Goal: Check status: Check status

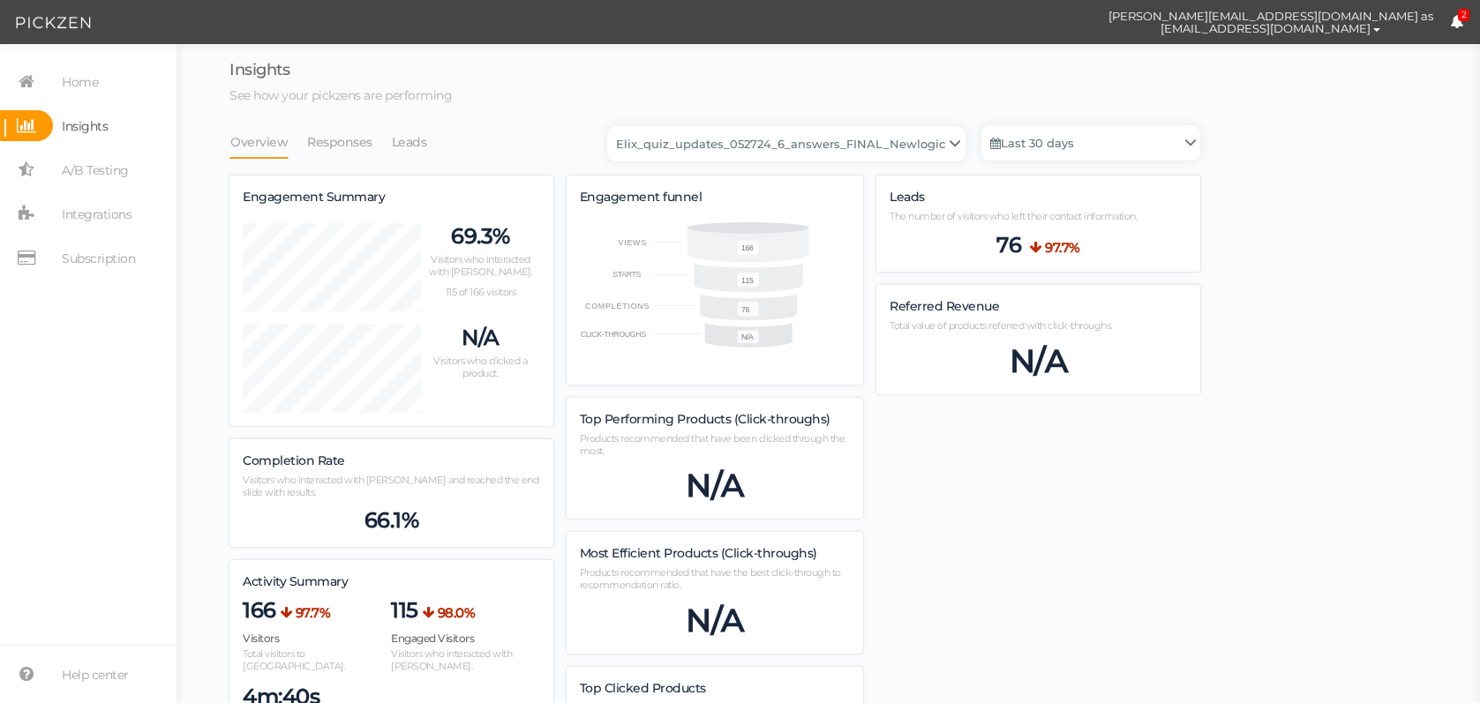
click at [403, 135] on link "Leads" at bounding box center [409, 142] width 37 height 34
select select "13533"
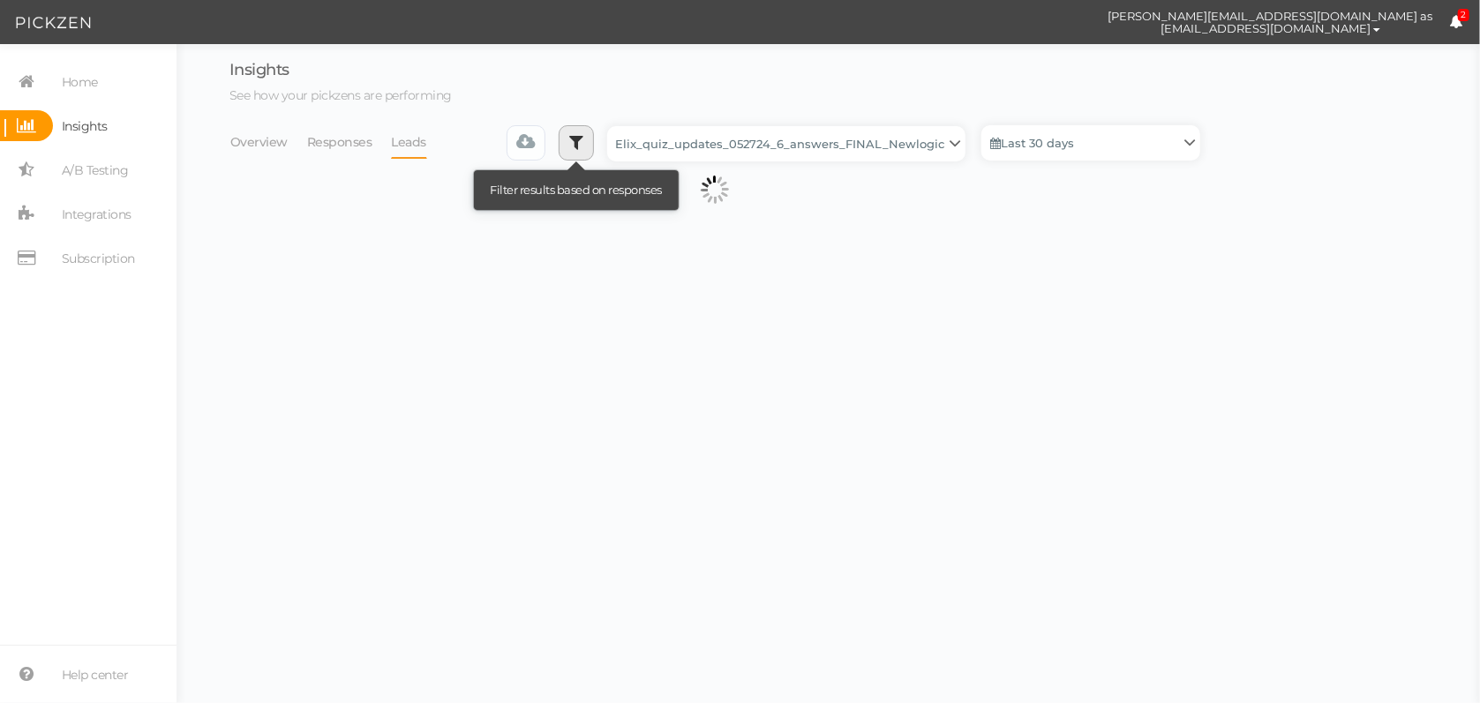
click at [582, 142] on icon at bounding box center [576, 142] width 14 height 18
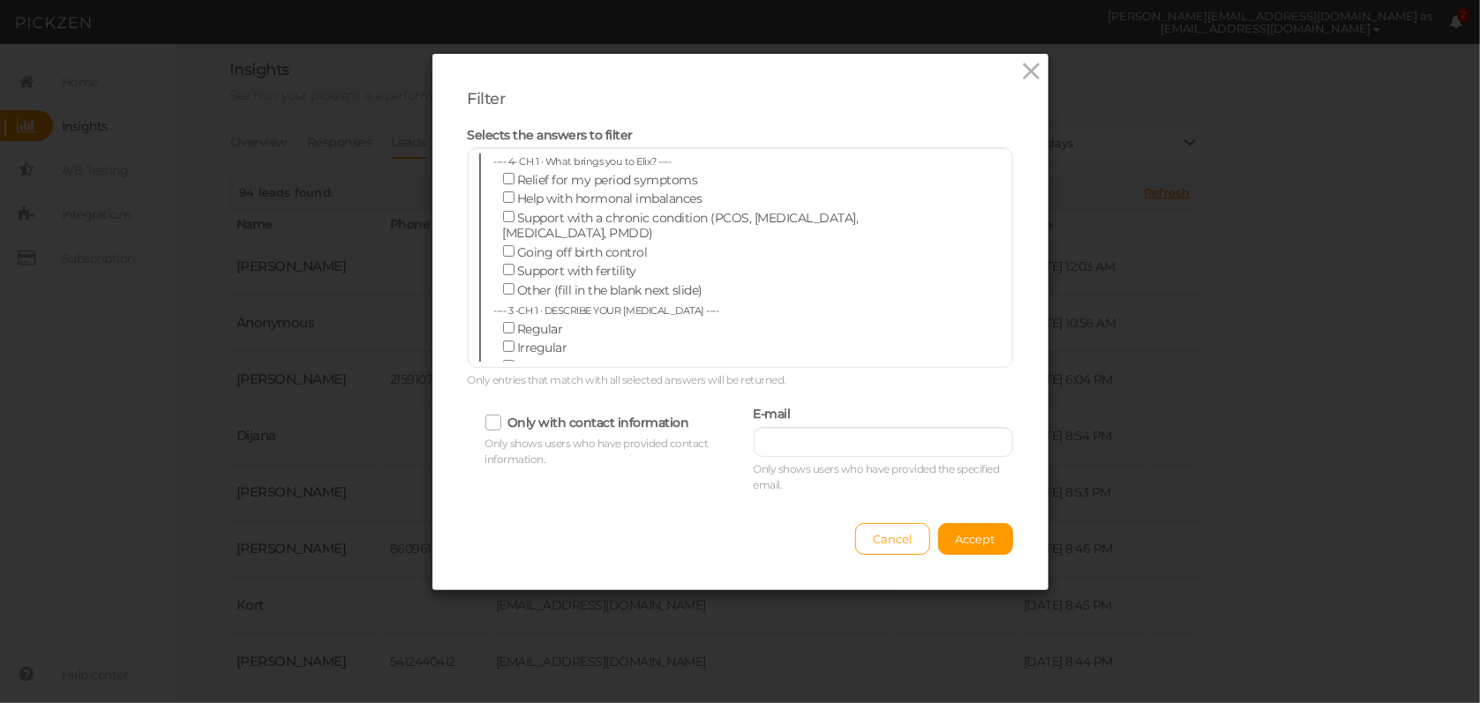
drag, startPoint x: 808, startPoint y: 461, endPoint x: 810, endPoint y: 445, distance: 16.0
click at [809, 459] on div "E-mail Only shows users who have provided the specified email." at bounding box center [883, 448] width 259 height 92
click at [810, 445] on input "text" at bounding box center [883, 442] width 259 height 30
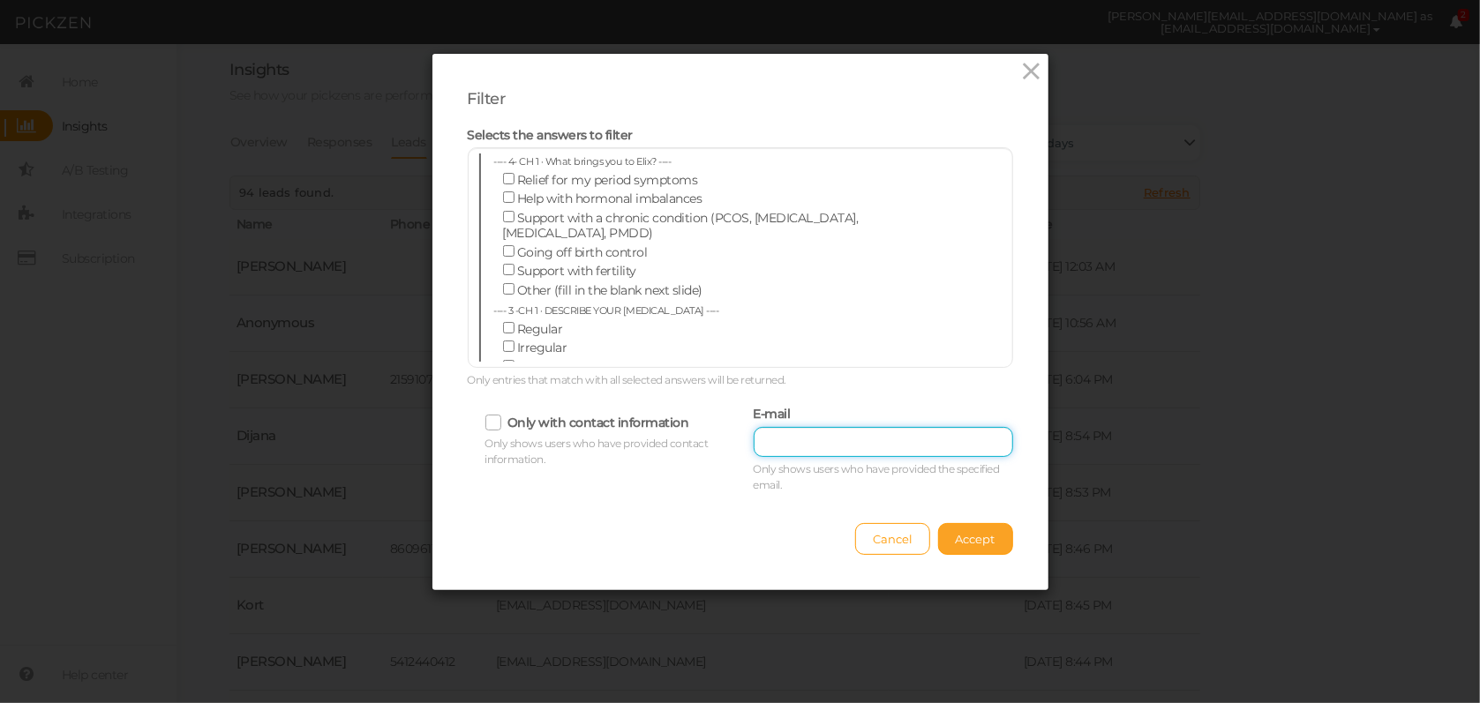
paste input "[EMAIL_ADDRESS][DOMAIN_NAME]"
type input "[EMAIL_ADDRESS][DOMAIN_NAME]"
click at [948, 529] on button "Accept" at bounding box center [975, 539] width 75 height 32
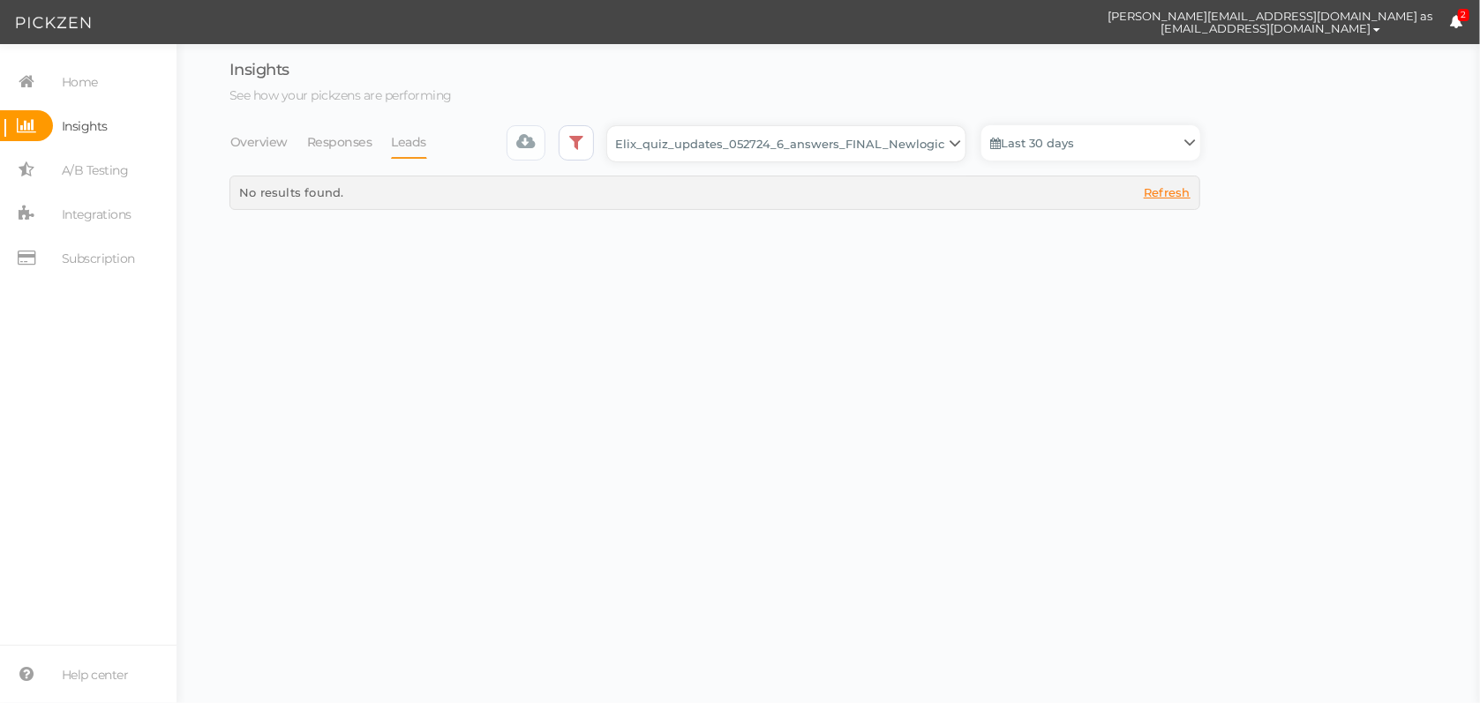
click at [909, 139] on select "Backup_2020010 backup_20200106 Elix Quiz PopUp Elix_quiz Elix_quiz [OLD] Elix_q…" at bounding box center [786, 143] width 358 height 35
select select "13104"
click at [612, 126] on select "Backup_2020010 backup_20200106 Elix Quiz PopUp Elix_quiz Elix_quiz [OLD] Elix_q…" at bounding box center [786, 143] width 358 height 35
click at [1071, 150] on link "Last 30 days" at bounding box center [1090, 142] width 219 height 35
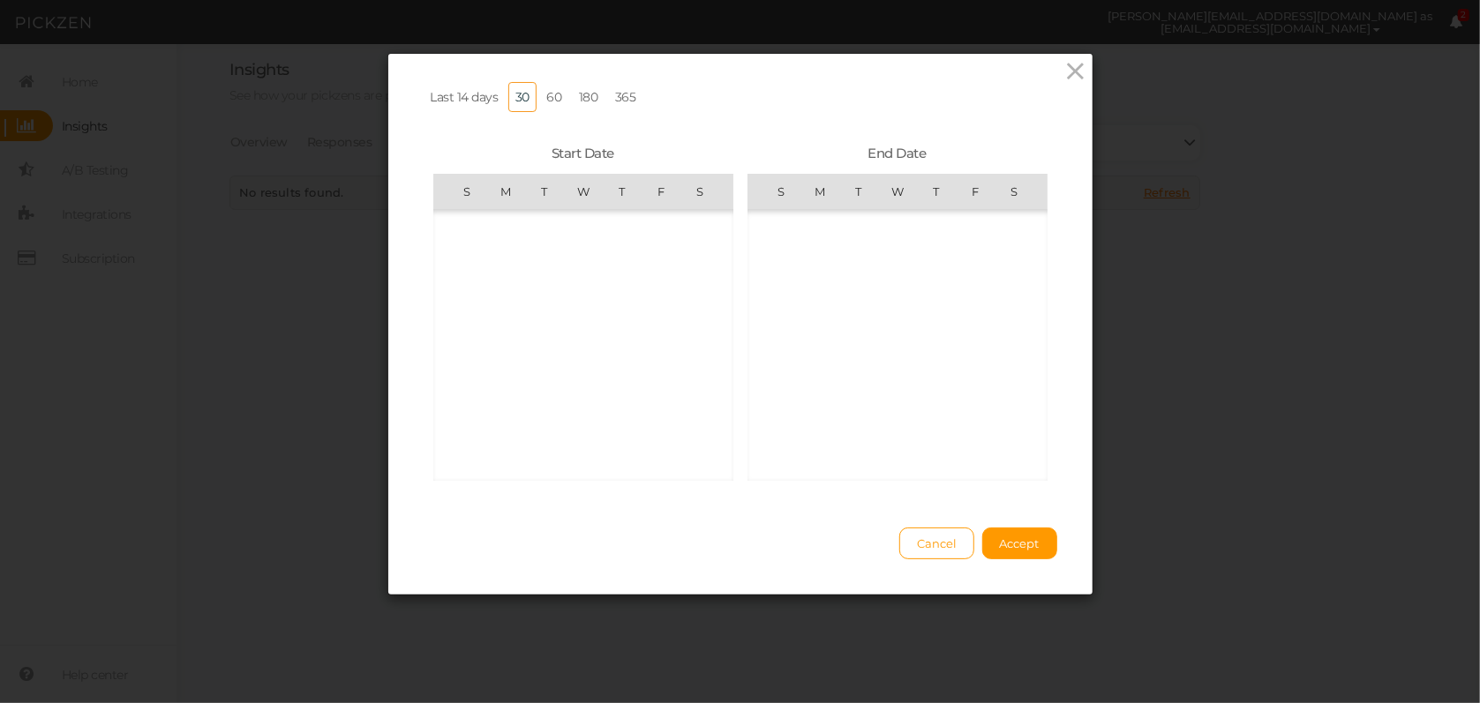
scroll to position [408519, 0]
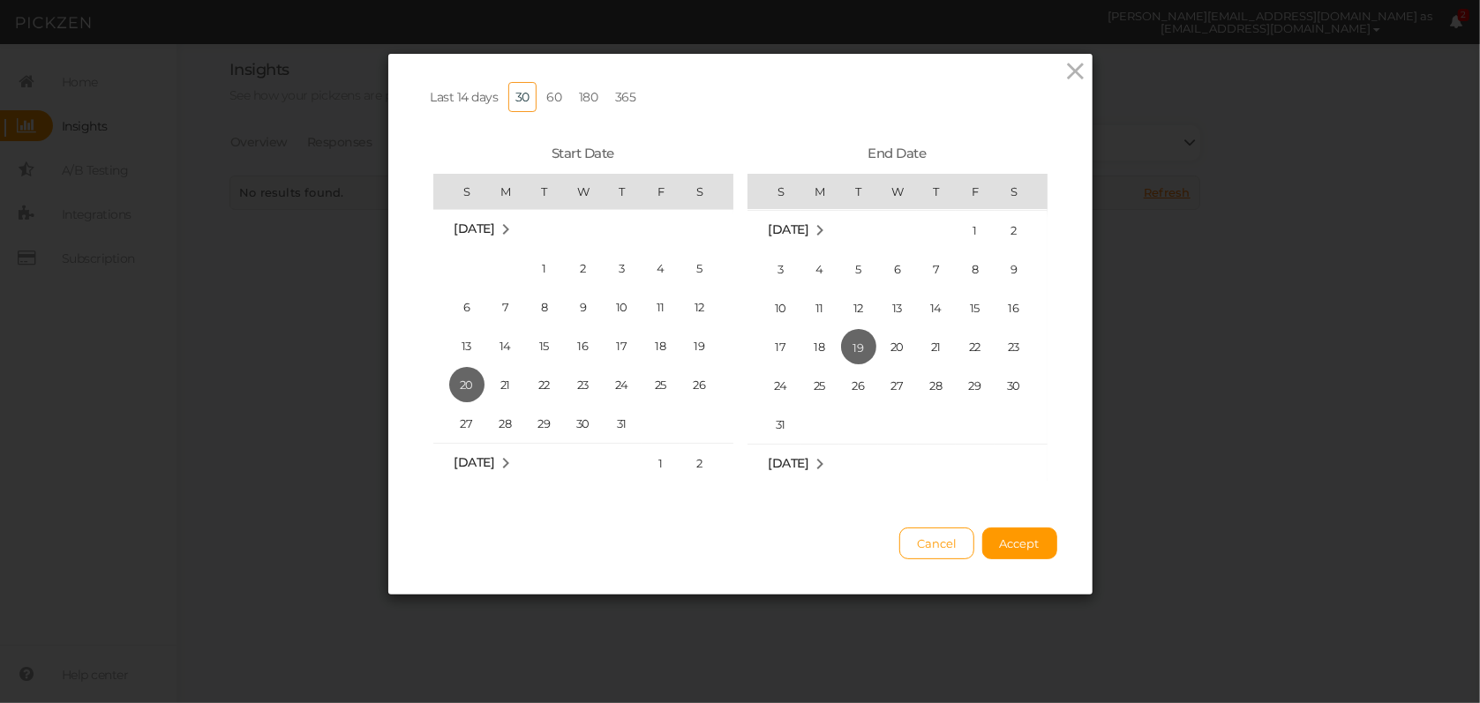
click at [619, 94] on link "365" at bounding box center [625, 97] width 35 height 30
click at [1028, 551] on span "Accept" at bounding box center [1020, 544] width 40 height 14
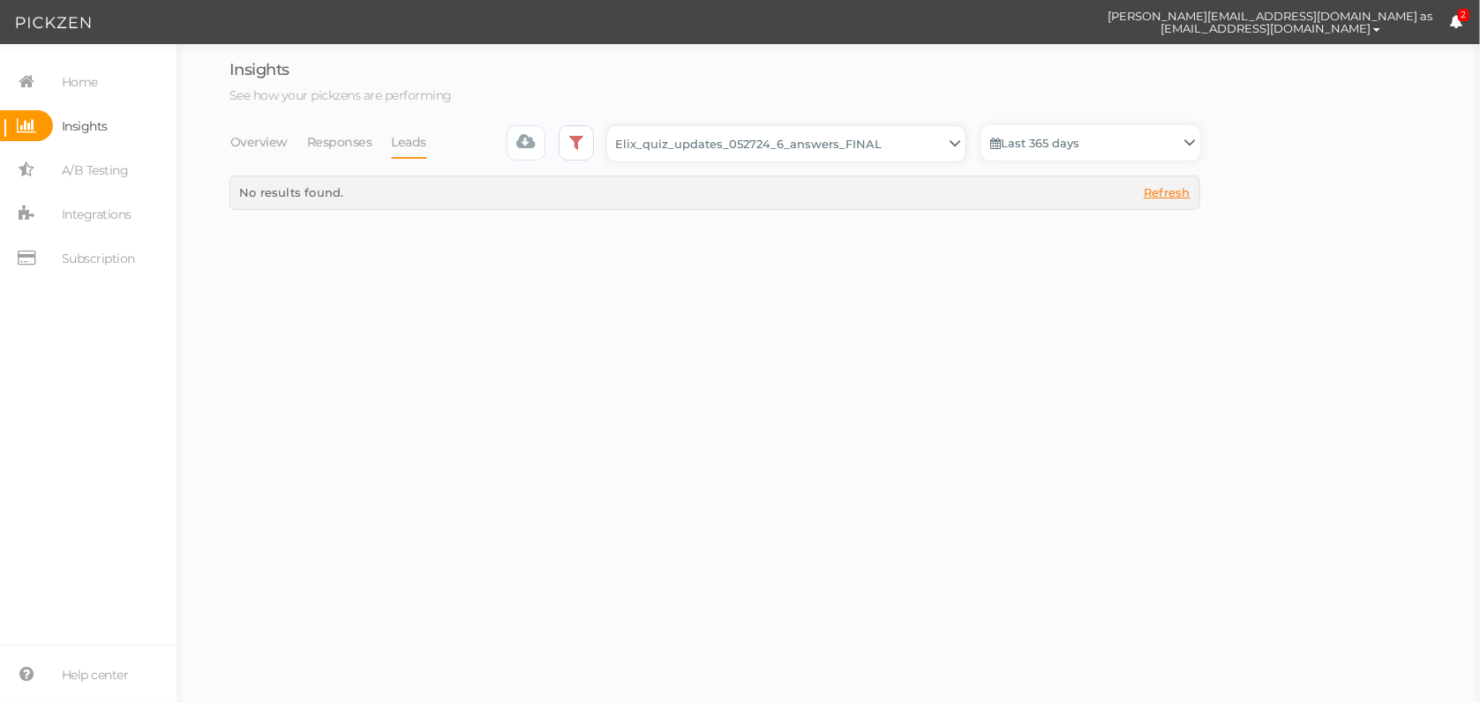
click at [921, 149] on select "Backup_2020010 backup_20200106 Elix Quiz PopUp Elix_quiz Elix_quiz [OLD] Elix_q…" at bounding box center [786, 143] width 358 height 35
select select "13533"
click at [612, 126] on select "Backup_2020010 backup_20200106 Elix Quiz PopUp Elix_quiz Elix_quiz [OLD] Elix_q…" at bounding box center [786, 143] width 358 height 35
click at [1053, 146] on link "Last 30 days" at bounding box center [1090, 142] width 219 height 35
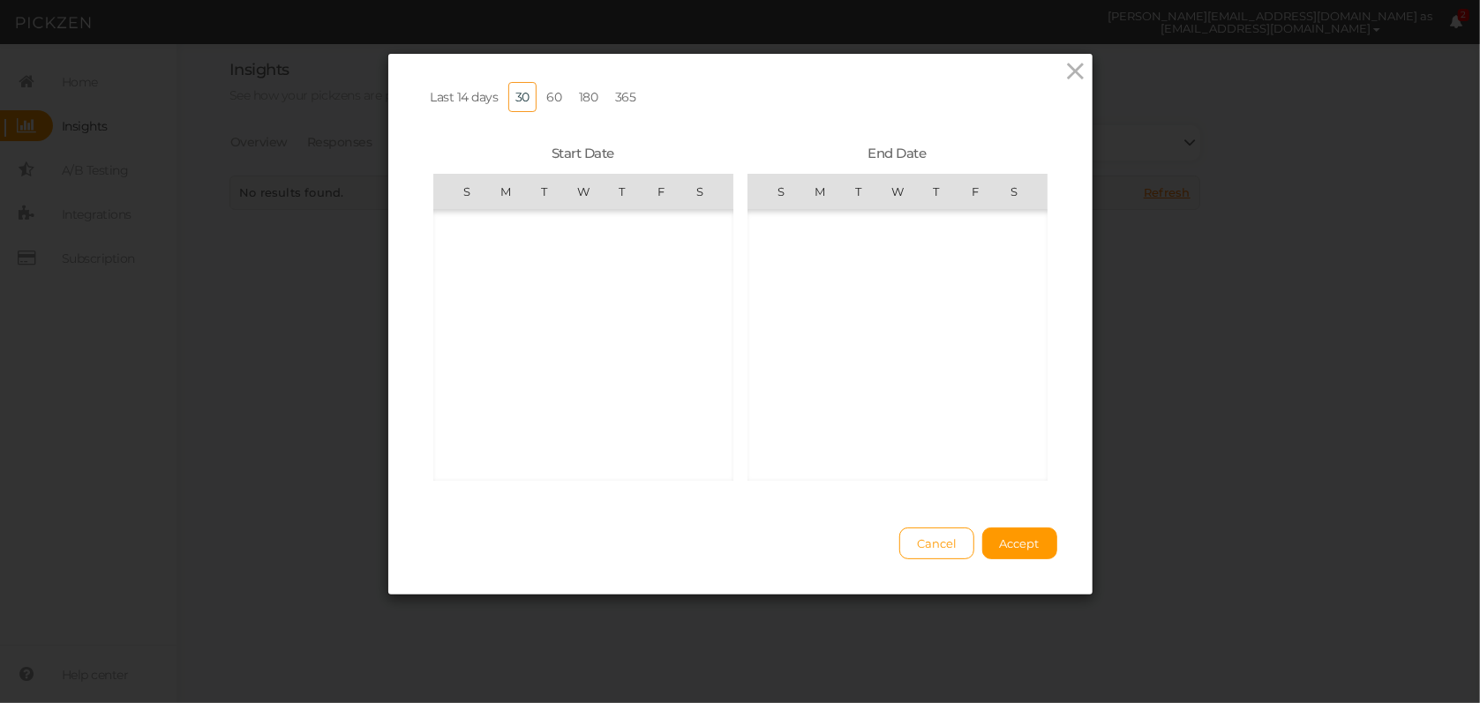
scroll to position [408519, 0]
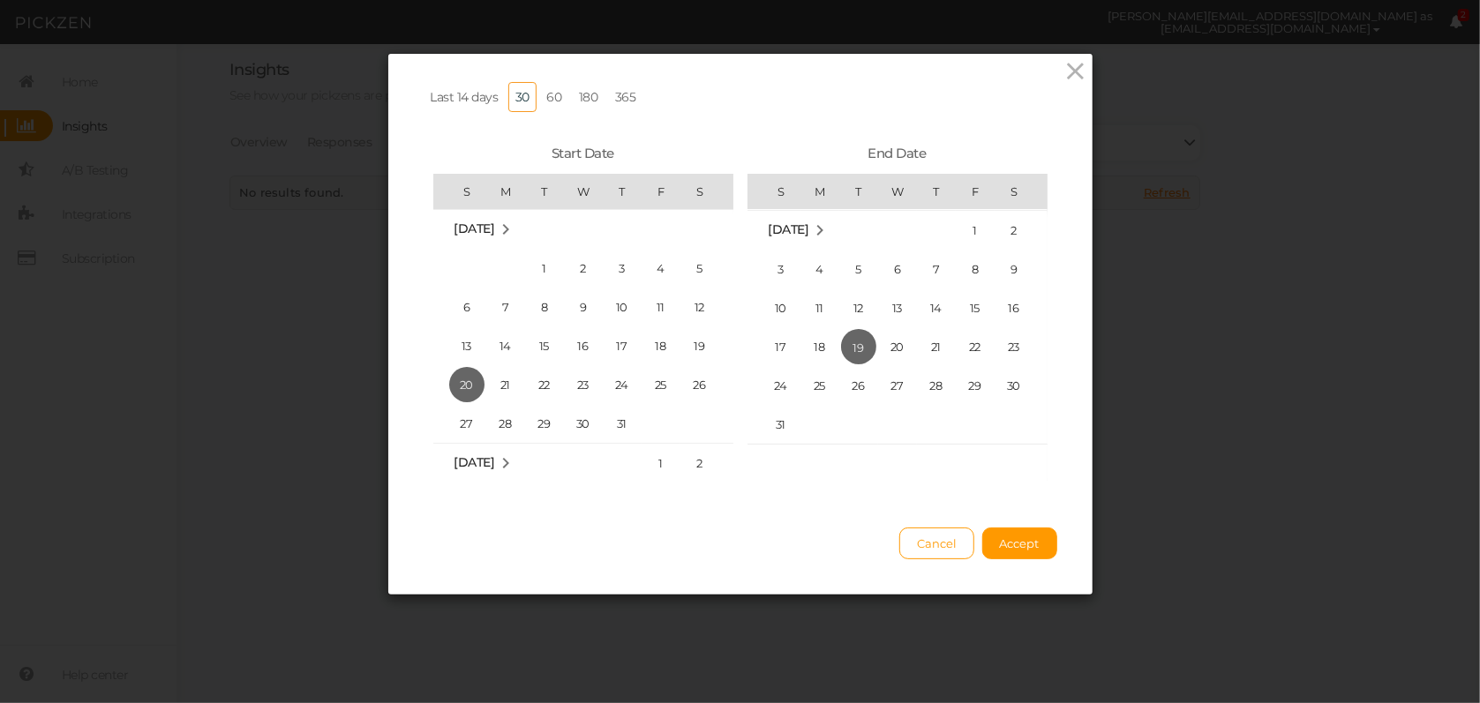
click at [626, 96] on link "365" at bounding box center [625, 97] width 35 height 30
click at [1022, 554] on button "Accept" at bounding box center [1019, 544] width 75 height 32
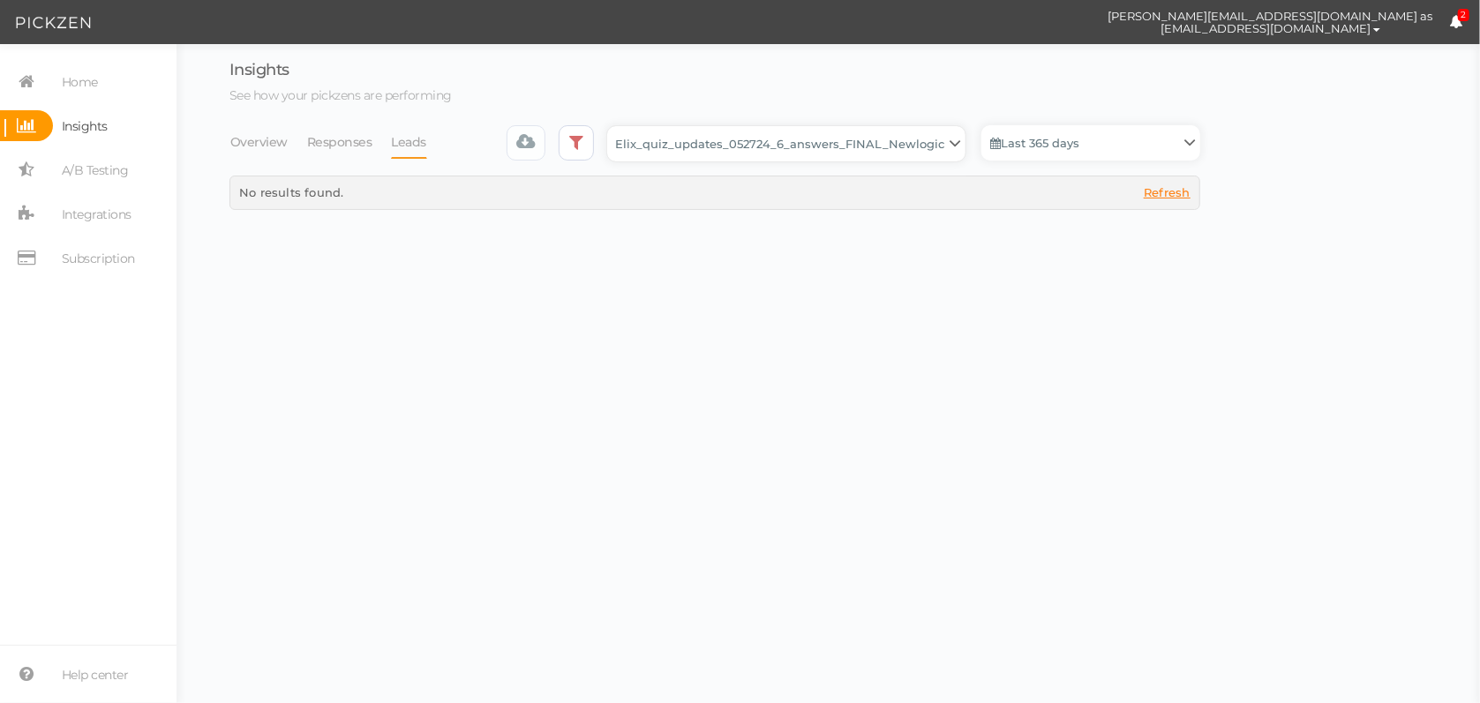
click at [935, 141] on select "Backup_2020010 backup_20200106 Elix Quiz PopUp Elix_quiz Elix_quiz [OLD] Elix_q…" at bounding box center [786, 143] width 358 height 35
select select "13228"
click at [612, 126] on select "Backup_2020010 backup_20200106 Elix Quiz PopUp Elix_quiz Elix_quiz [OLD] Elix_q…" at bounding box center [786, 143] width 358 height 35
click at [1054, 146] on link "Last 30 days" at bounding box center [1090, 142] width 219 height 35
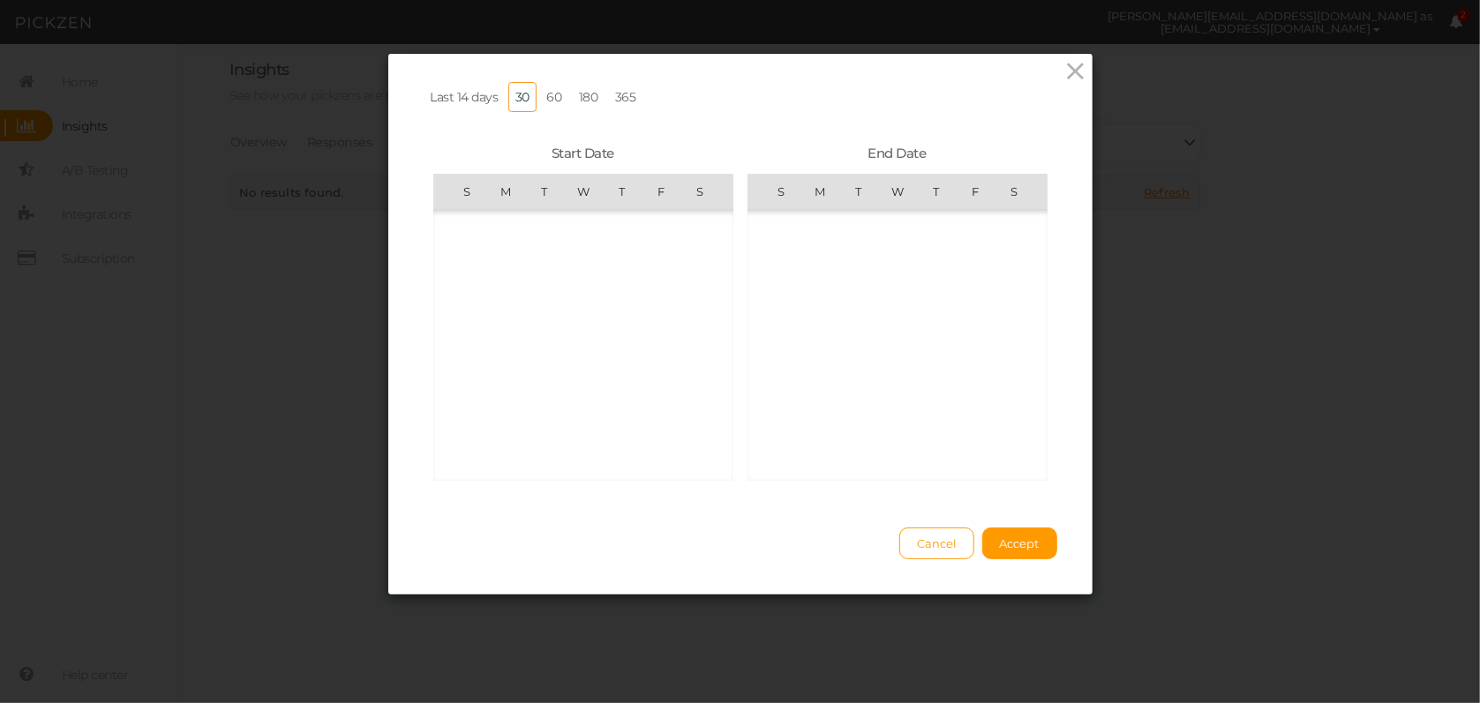
scroll to position [408519, 0]
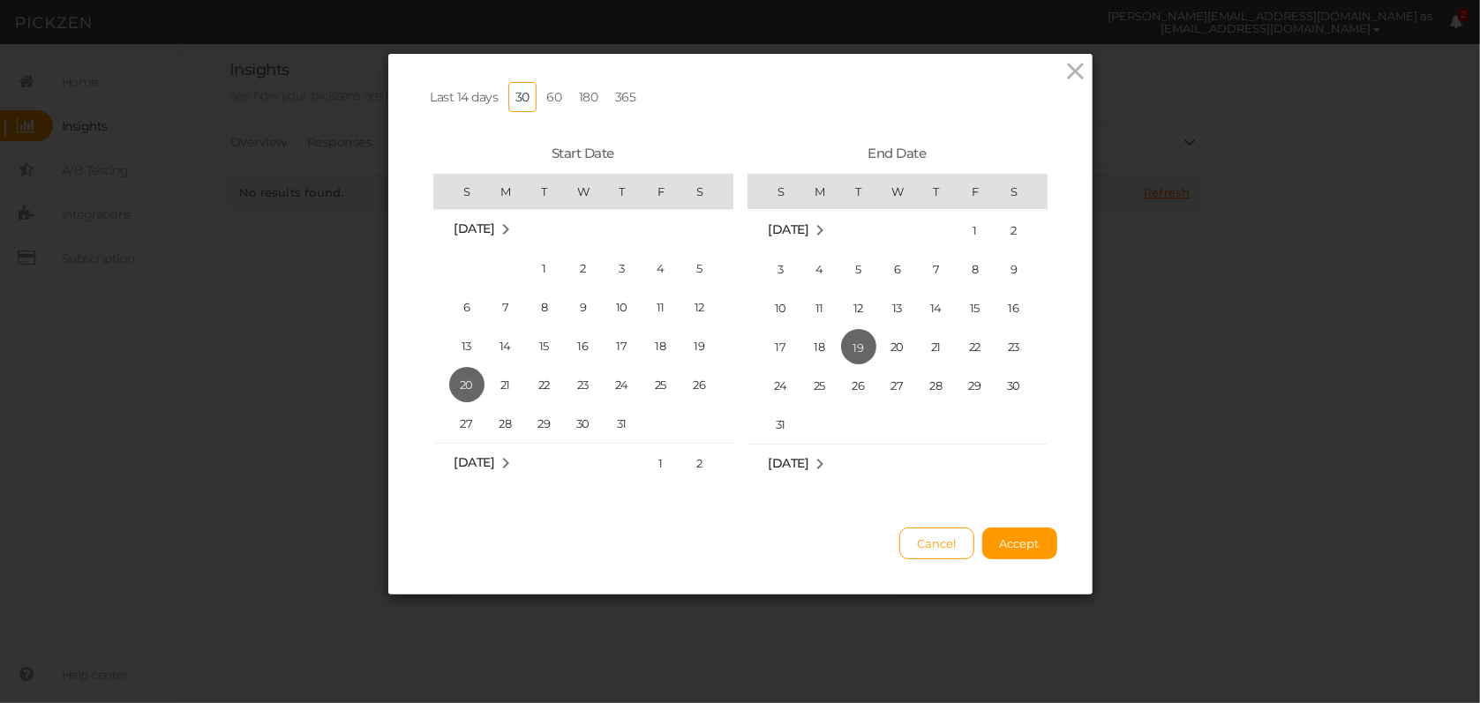
click at [616, 100] on link "365" at bounding box center [625, 97] width 35 height 30
click at [1007, 552] on button "Accept" at bounding box center [1019, 544] width 75 height 32
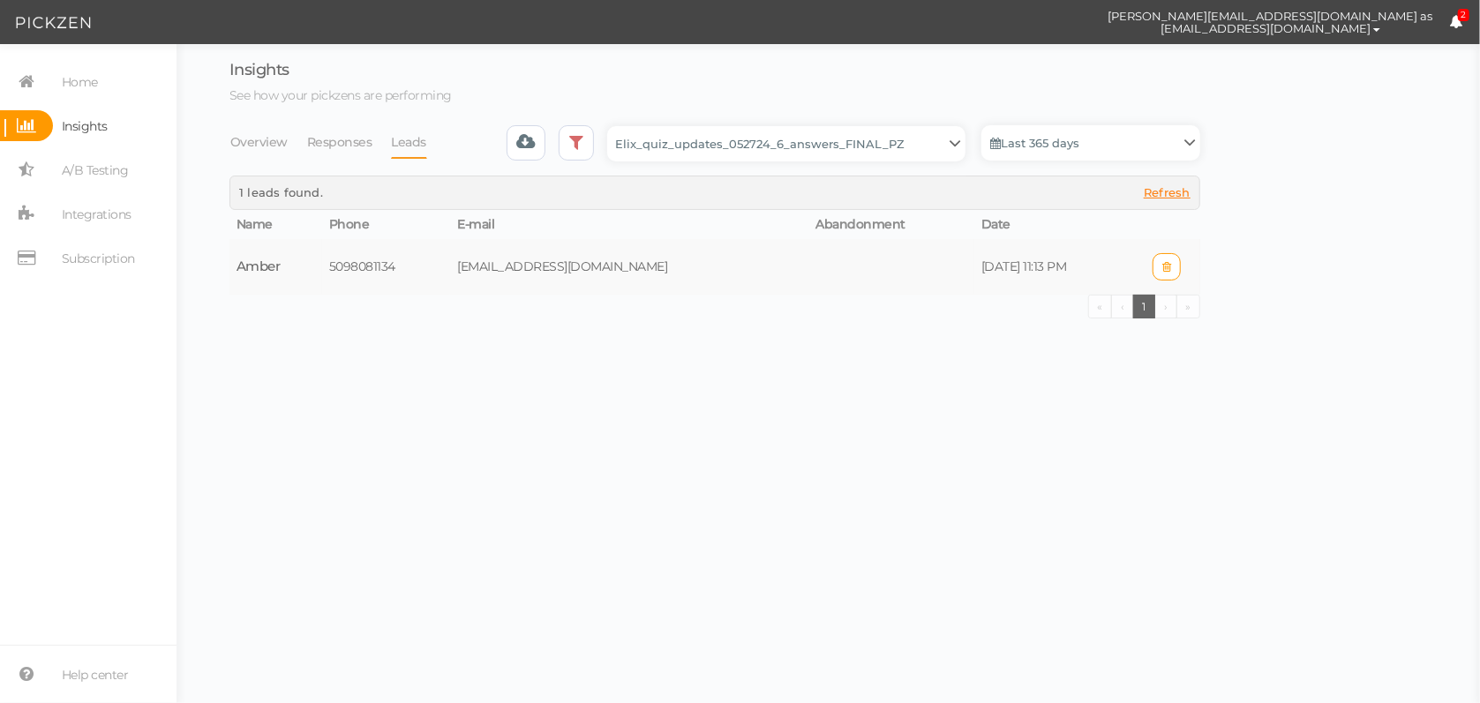
click at [975, 268] on td "[DATE] 11:13 PM" at bounding box center [1053, 267] width 159 height 56
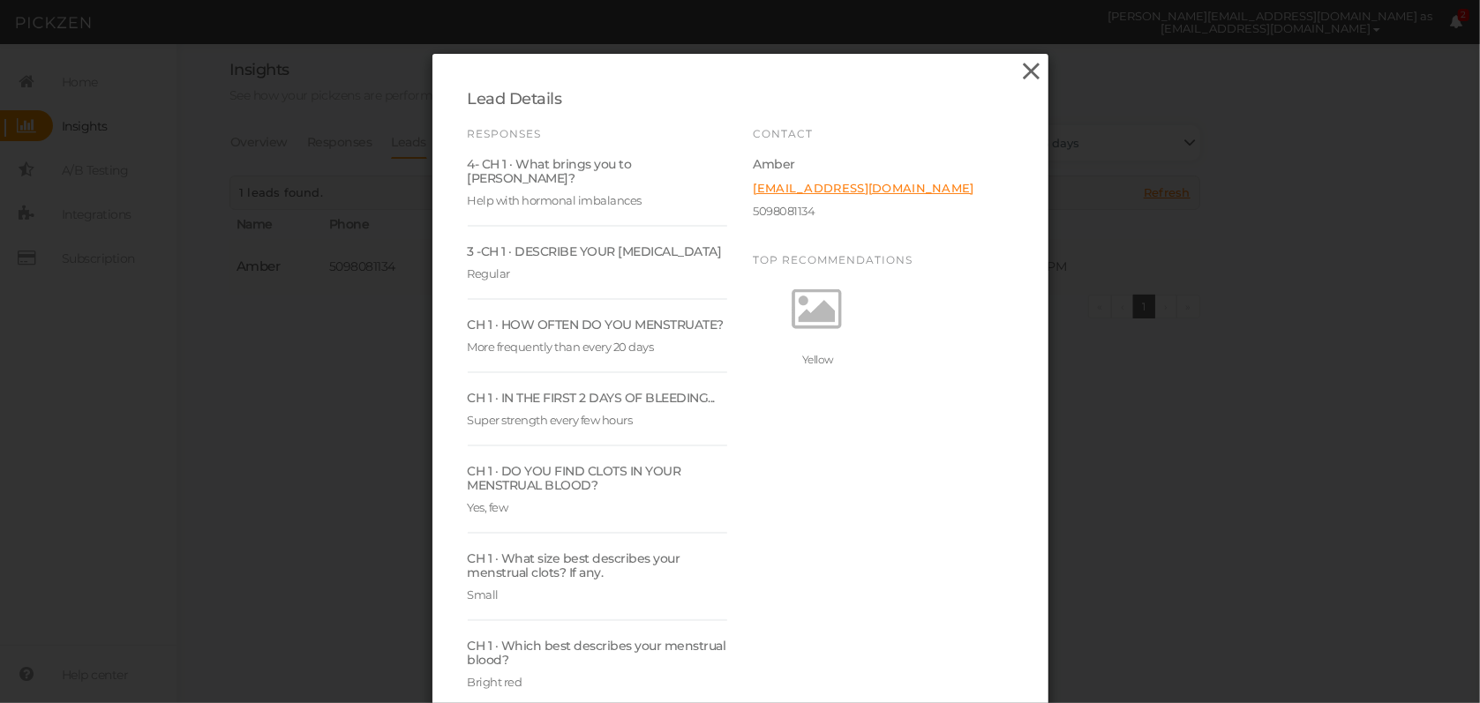
click at [1018, 67] on icon at bounding box center [1031, 71] width 26 height 26
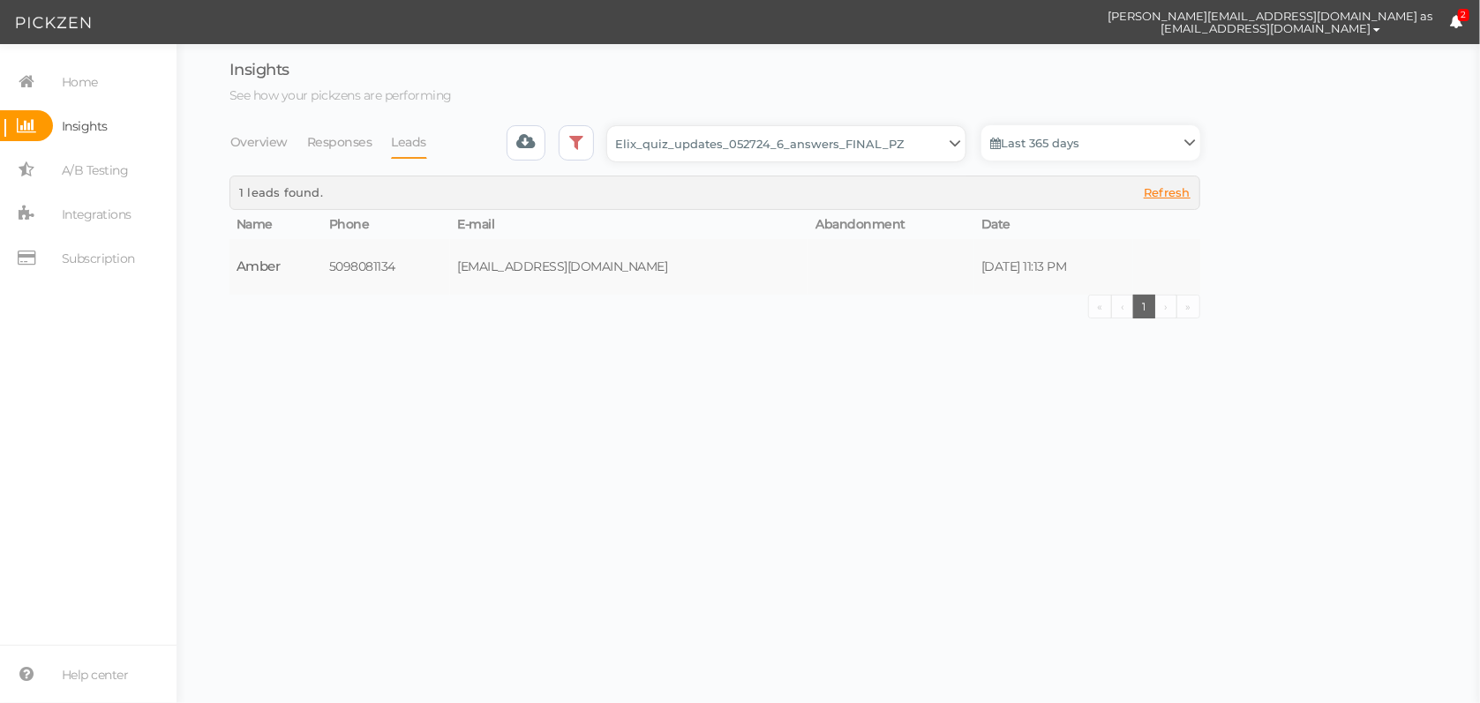
drag, startPoint x: 888, startPoint y: 149, endPoint x: 890, endPoint y: 160, distance: 10.9
click at [888, 149] on select "Backup_2020010 backup_20200106 Elix Quiz PopUp Elix_quiz Elix_quiz [OLD] Elix_q…" at bounding box center [786, 143] width 358 height 35
click at [612, 126] on select "Backup_2020010 backup_20200106 Elix Quiz PopUp Elix_quiz Elix_quiz [OLD] Elix_q…" at bounding box center [786, 143] width 358 height 35
click at [1069, 154] on link "Last 365 days" at bounding box center [1090, 142] width 219 height 35
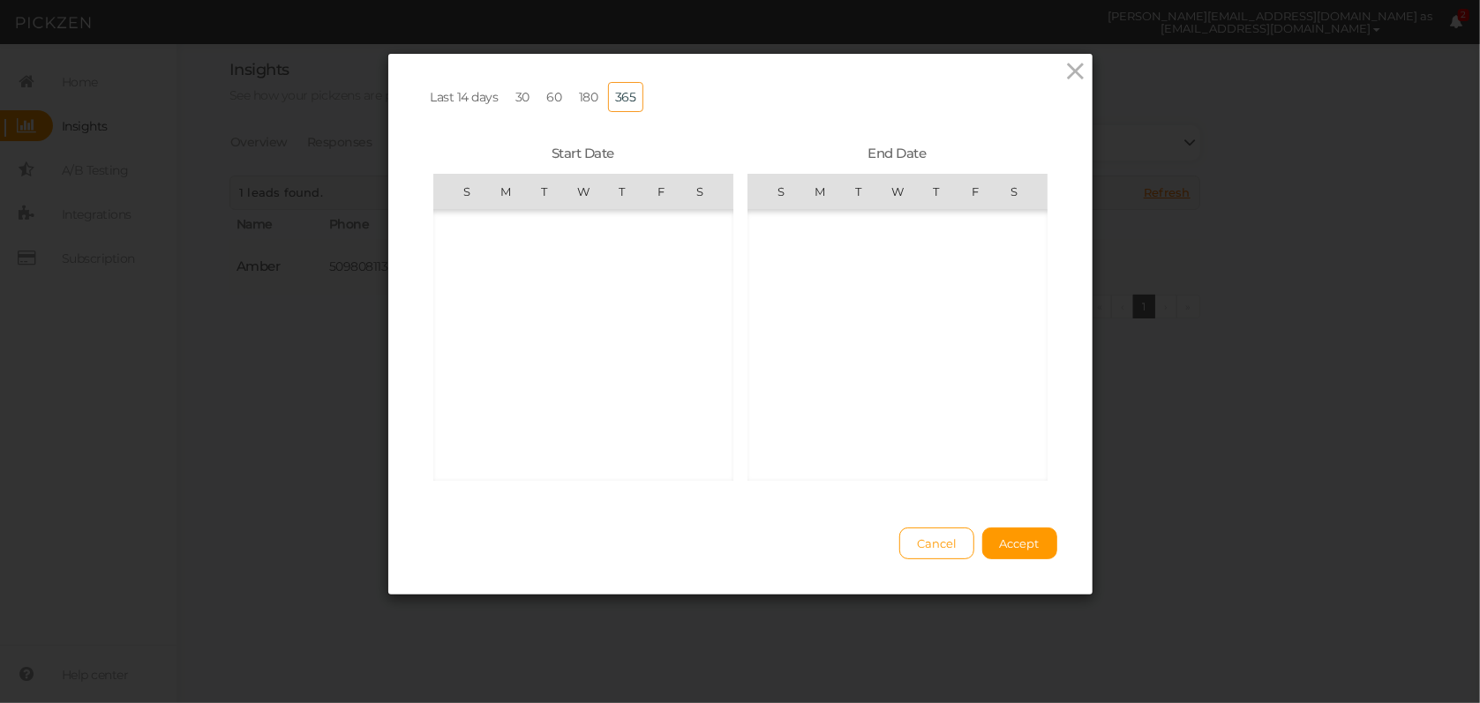
scroll to position [408519, 0]
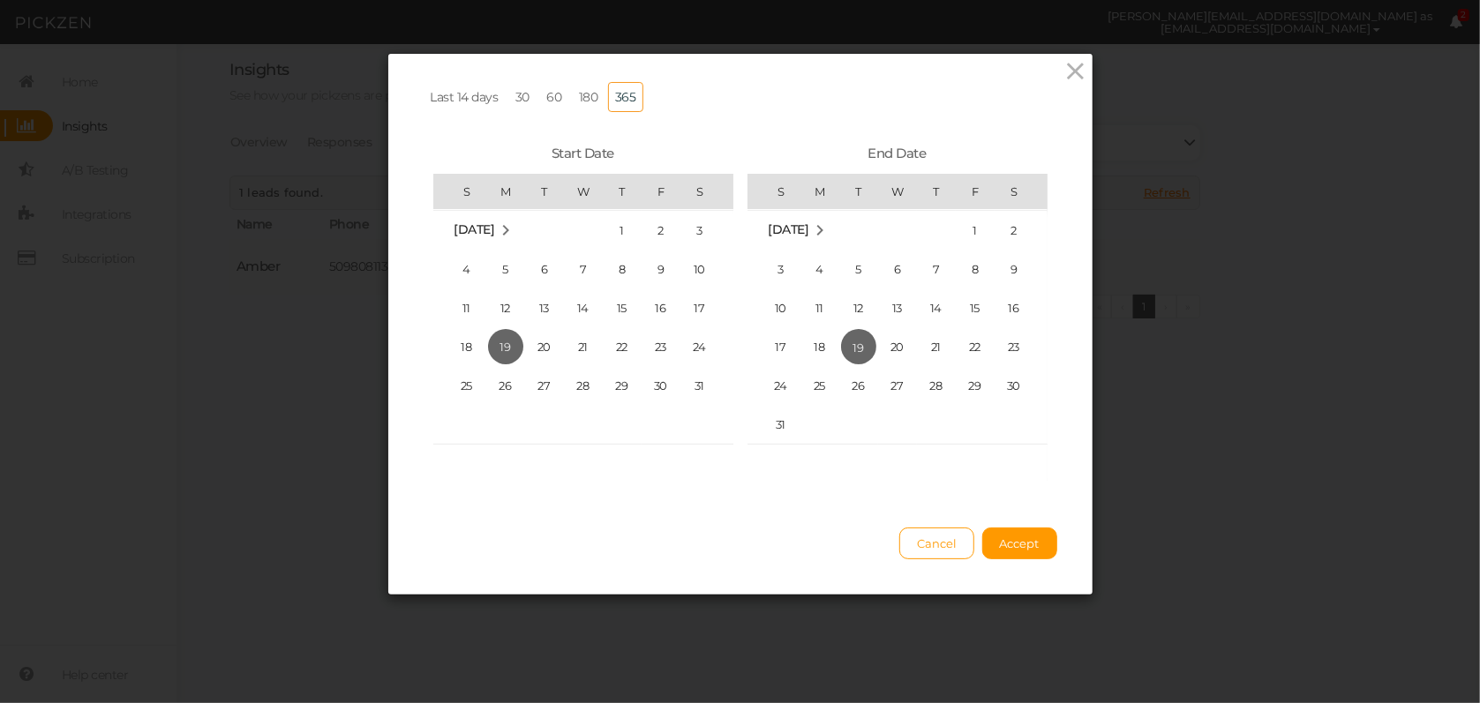
click at [623, 101] on link "365" at bounding box center [625, 97] width 35 height 30
click at [1000, 551] on span "Accept" at bounding box center [1020, 544] width 40 height 14
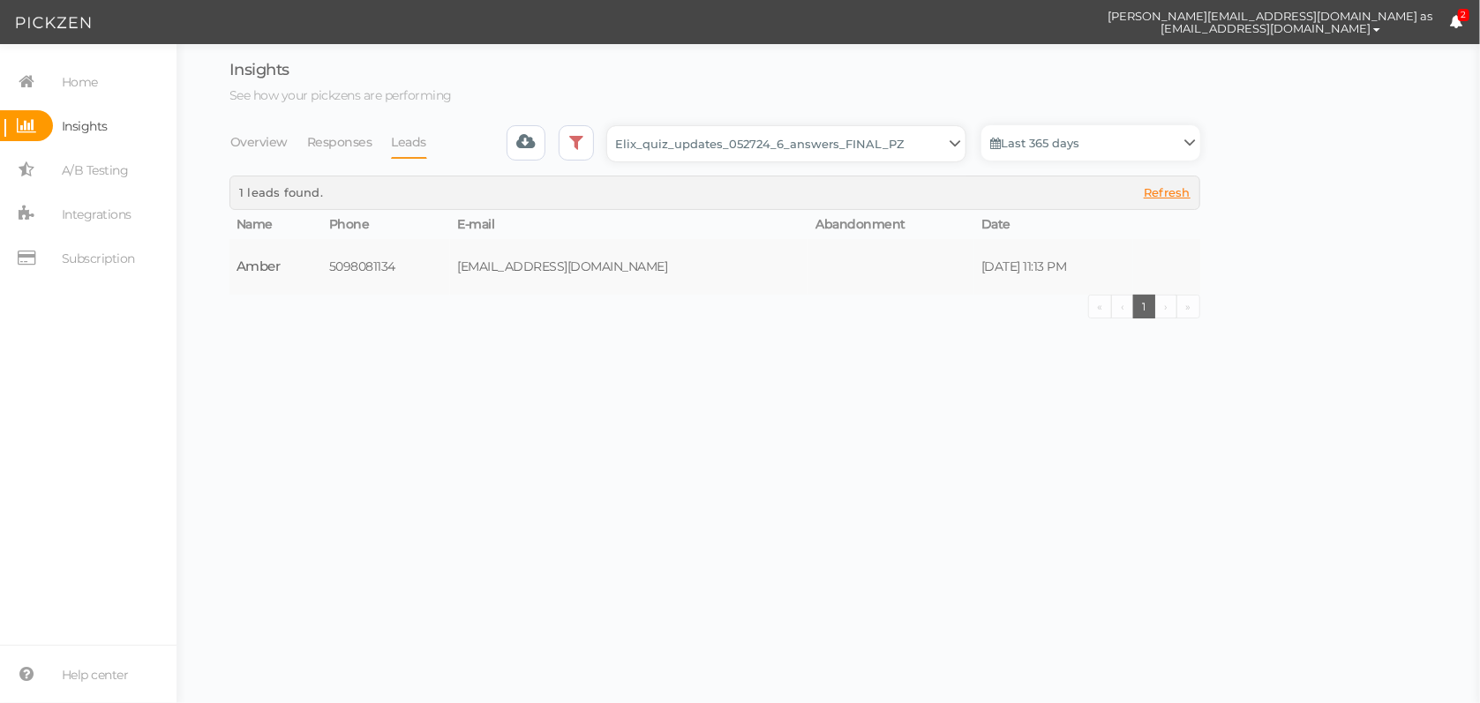
click at [926, 139] on select "Backup_2020010 backup_20200106 Elix Quiz PopUp Elix_quiz Elix_quiz [OLD] Elix_q…" at bounding box center [786, 143] width 358 height 35
select select "13510"
click at [612, 126] on select "Backup_2020010 backup_20200106 Elix Quiz PopUp Elix_quiz Elix_quiz [OLD] Elix_q…" at bounding box center [786, 143] width 358 height 35
click at [1074, 148] on link "Last 30 days" at bounding box center [1090, 142] width 219 height 35
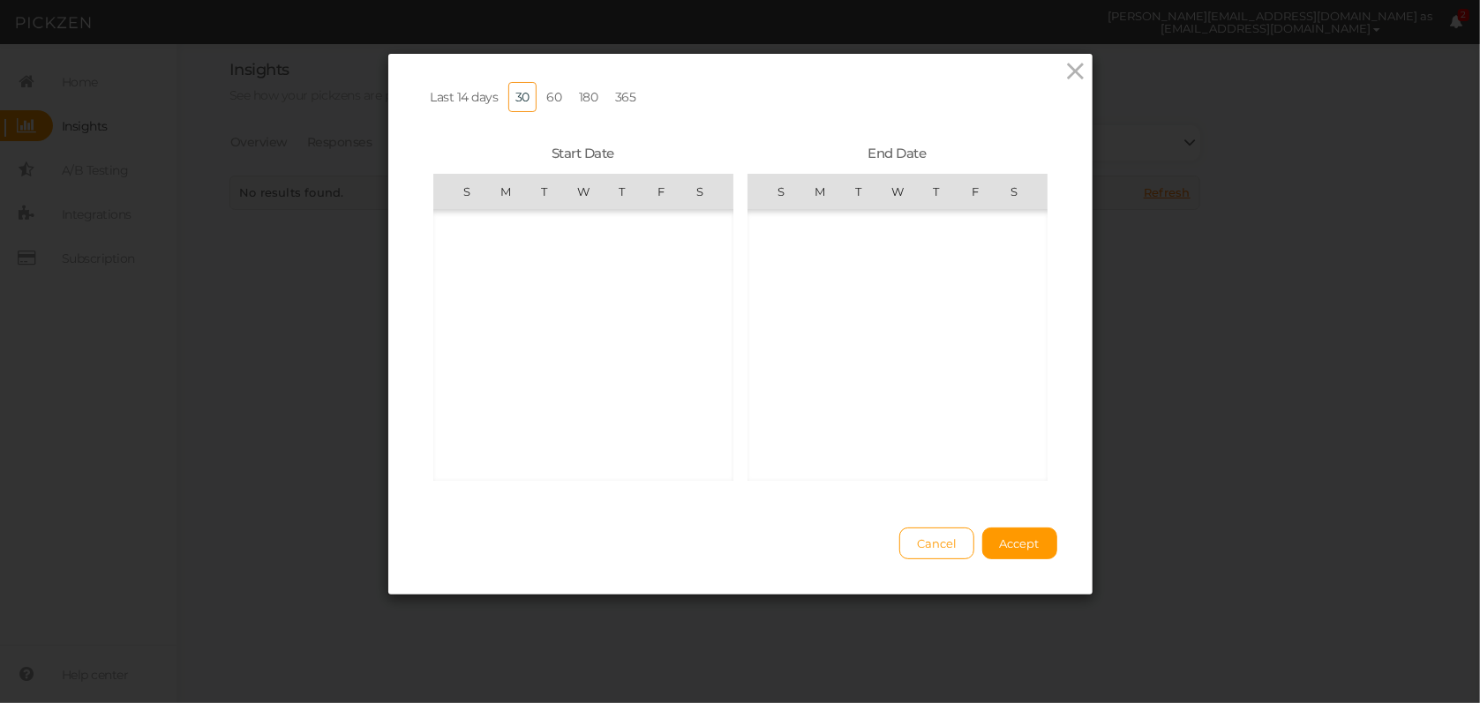
scroll to position [408519, 0]
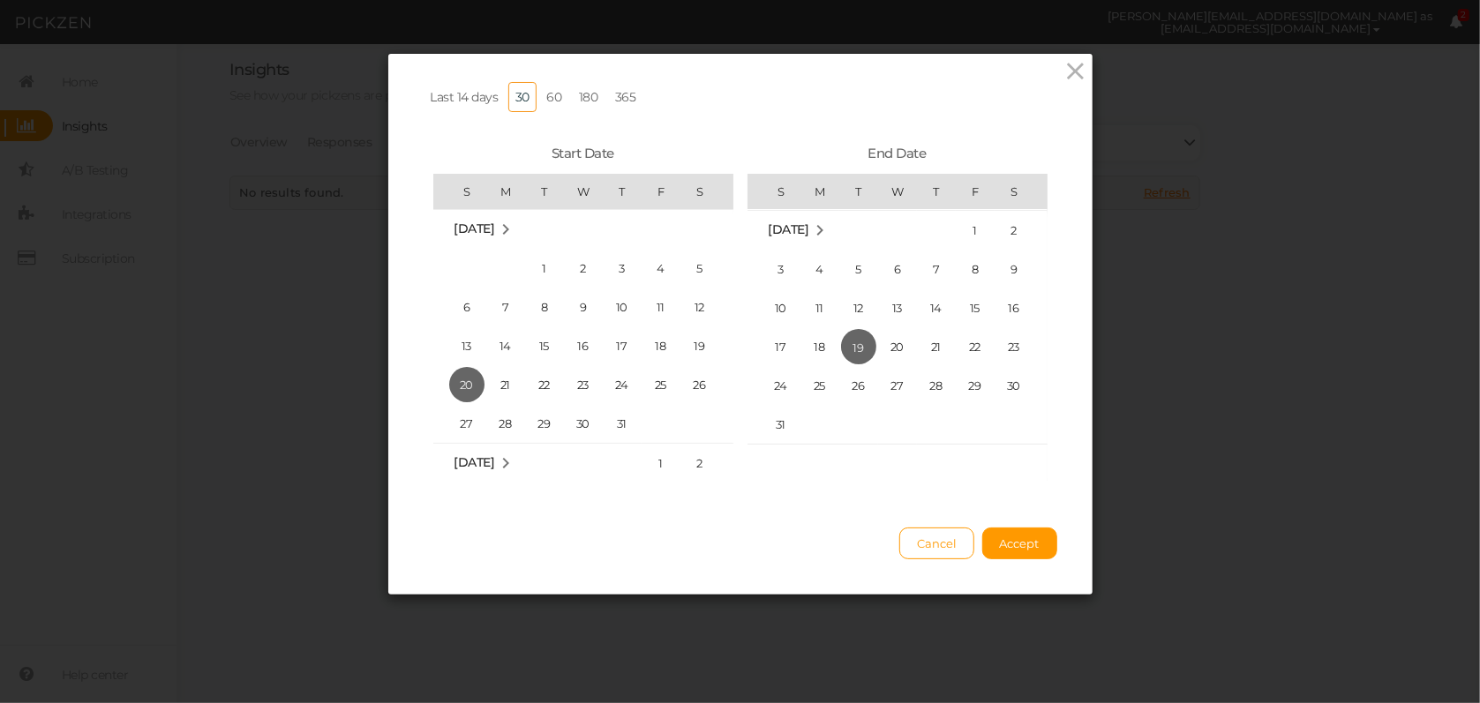
click at [621, 93] on link "365" at bounding box center [625, 97] width 35 height 30
click at [1013, 551] on span "Accept" at bounding box center [1020, 544] width 40 height 14
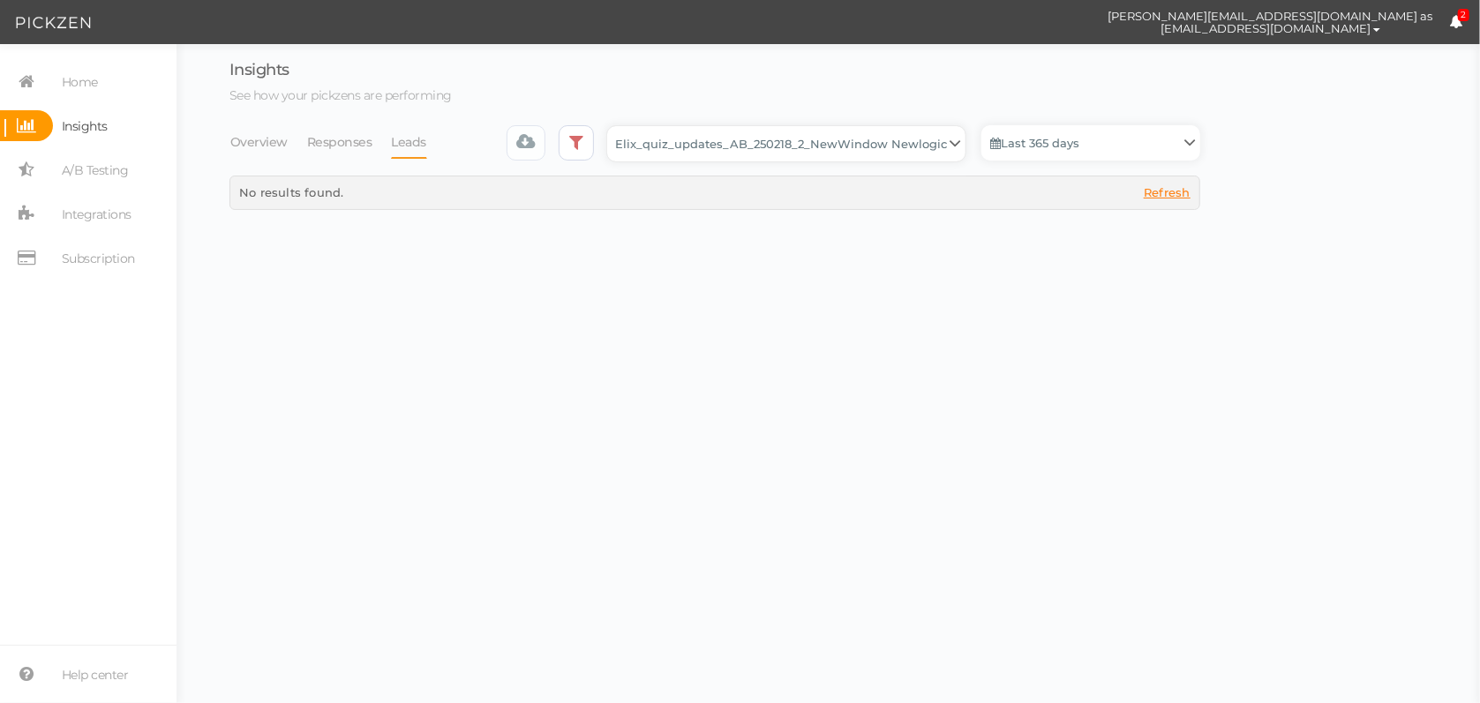
click at [918, 145] on select "Backup_2020010 backup_20200106 Elix Quiz PopUp Elix_quiz Elix_quiz [OLD] Elix_q…" at bounding box center [786, 143] width 358 height 35
select select "12943"
click at [612, 126] on select "Backup_2020010 backup_20200106 Elix Quiz PopUp Elix_quiz Elix_quiz [OLD] Elix_q…" at bounding box center [786, 143] width 358 height 35
select select "12943"
